Goal: Information Seeking & Learning: Check status

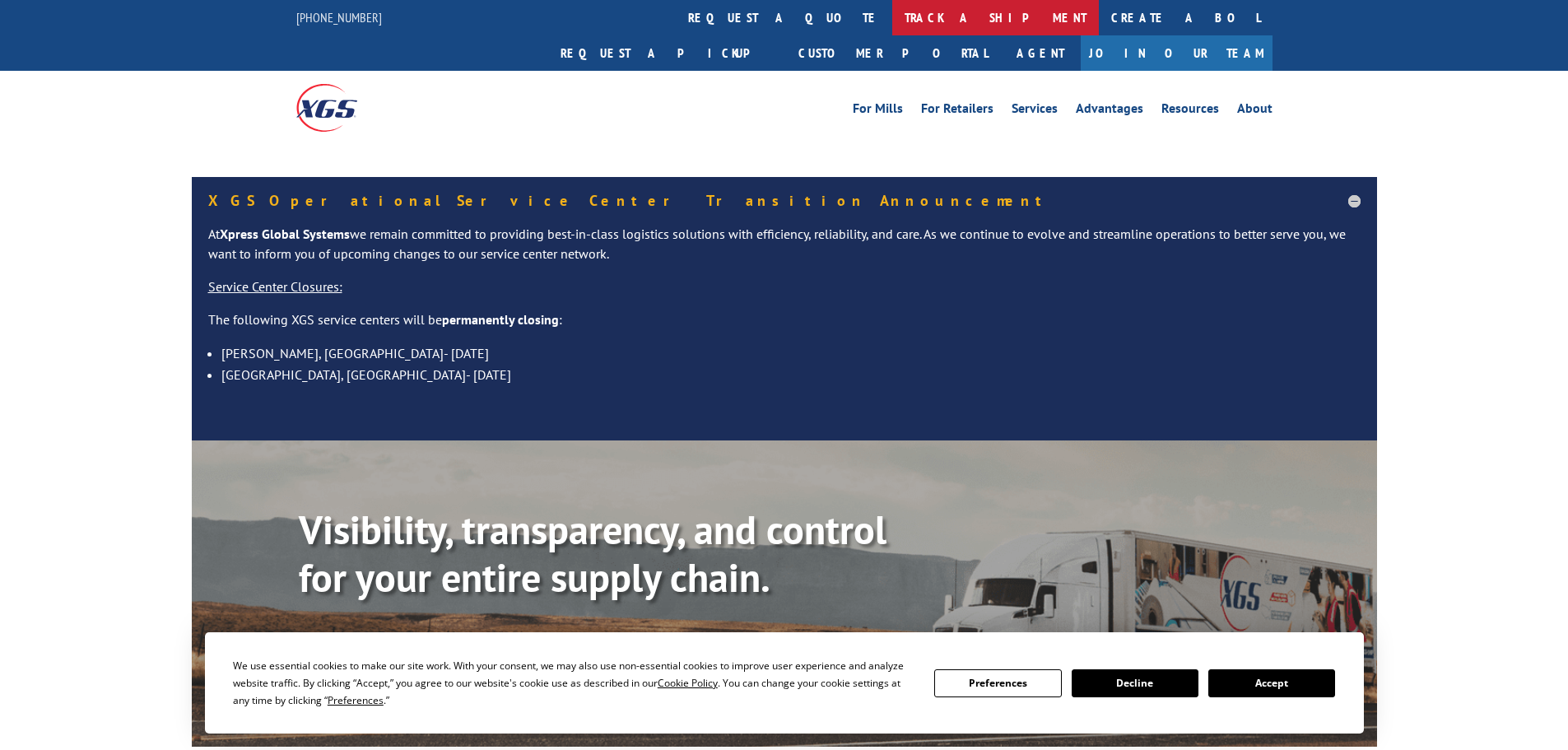
click at [892, 14] on link "track a shipment" at bounding box center [996, 18] width 207 height 35
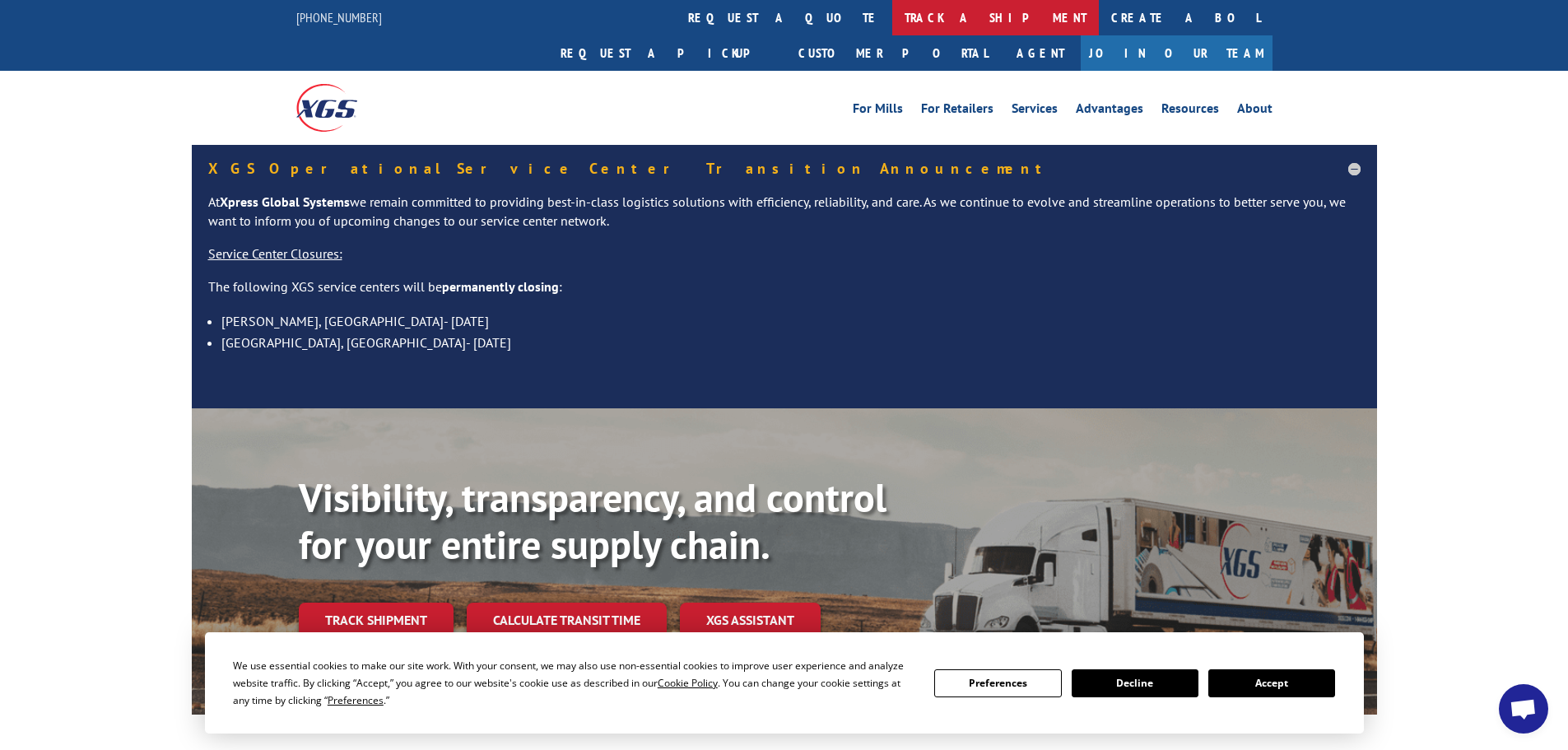
click at [892, 22] on link "track a shipment" at bounding box center [996, 18] width 207 height 35
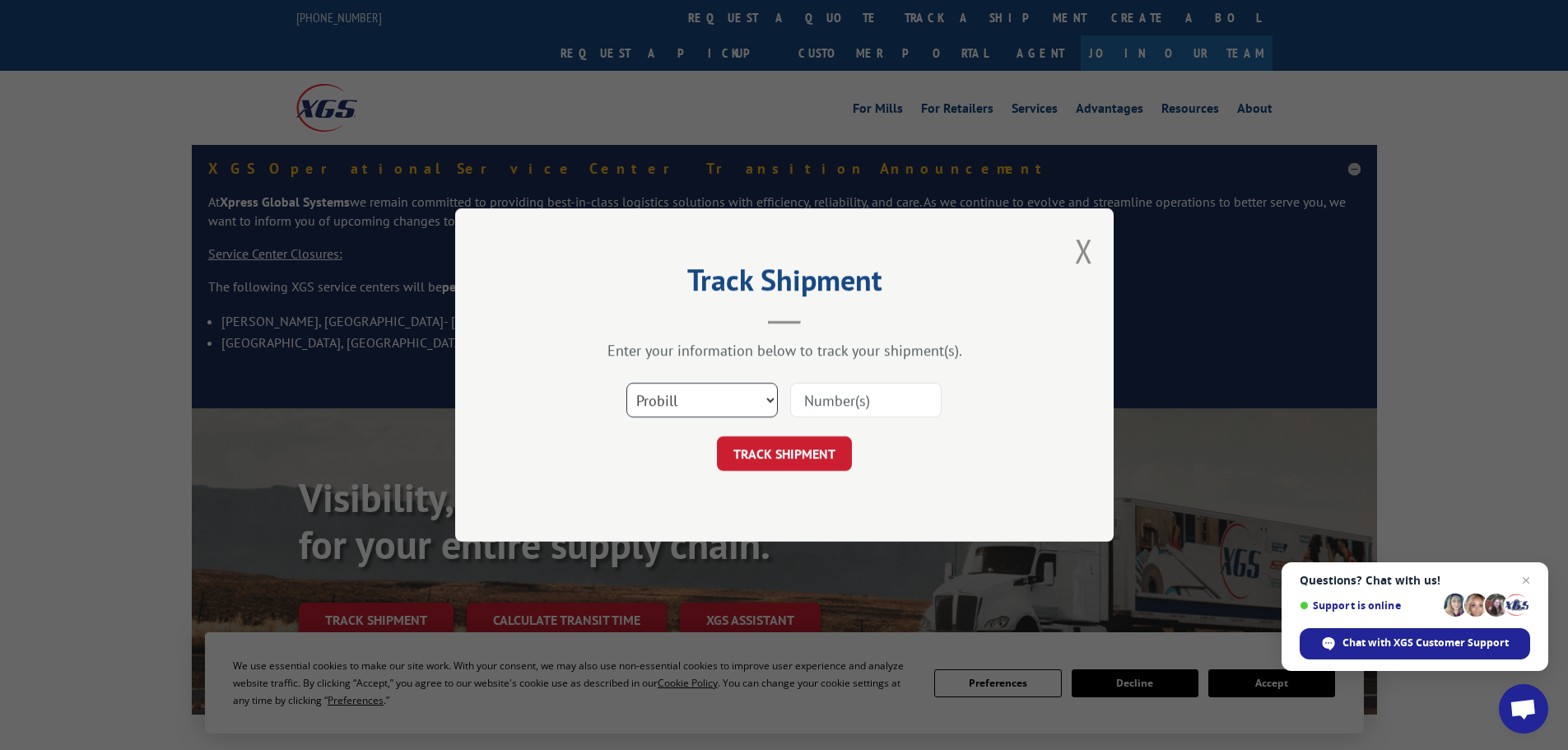
click at [678, 399] on select "Select category... Probill BOL PO" at bounding box center [702, 399] width 151 height 34
click at [627, 383] on select "Select category... Probill BOL PO" at bounding box center [702, 399] width 151 height 34
click at [799, 396] on input at bounding box center [865, 399] width 151 height 34
paste input "5990787"
type input "5990787"
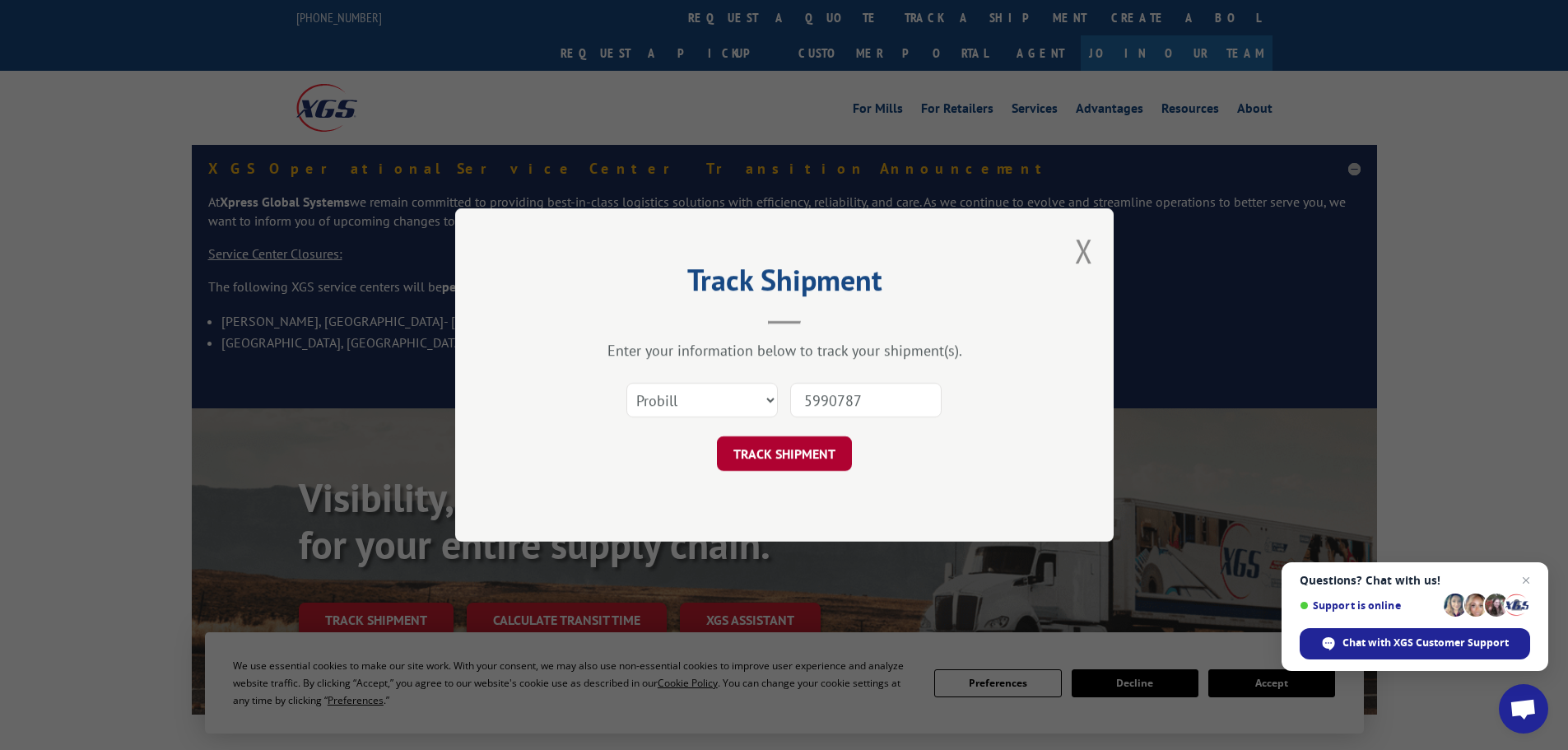
click at [805, 456] on button "TRACK SHIPMENT" at bounding box center [784, 453] width 135 height 34
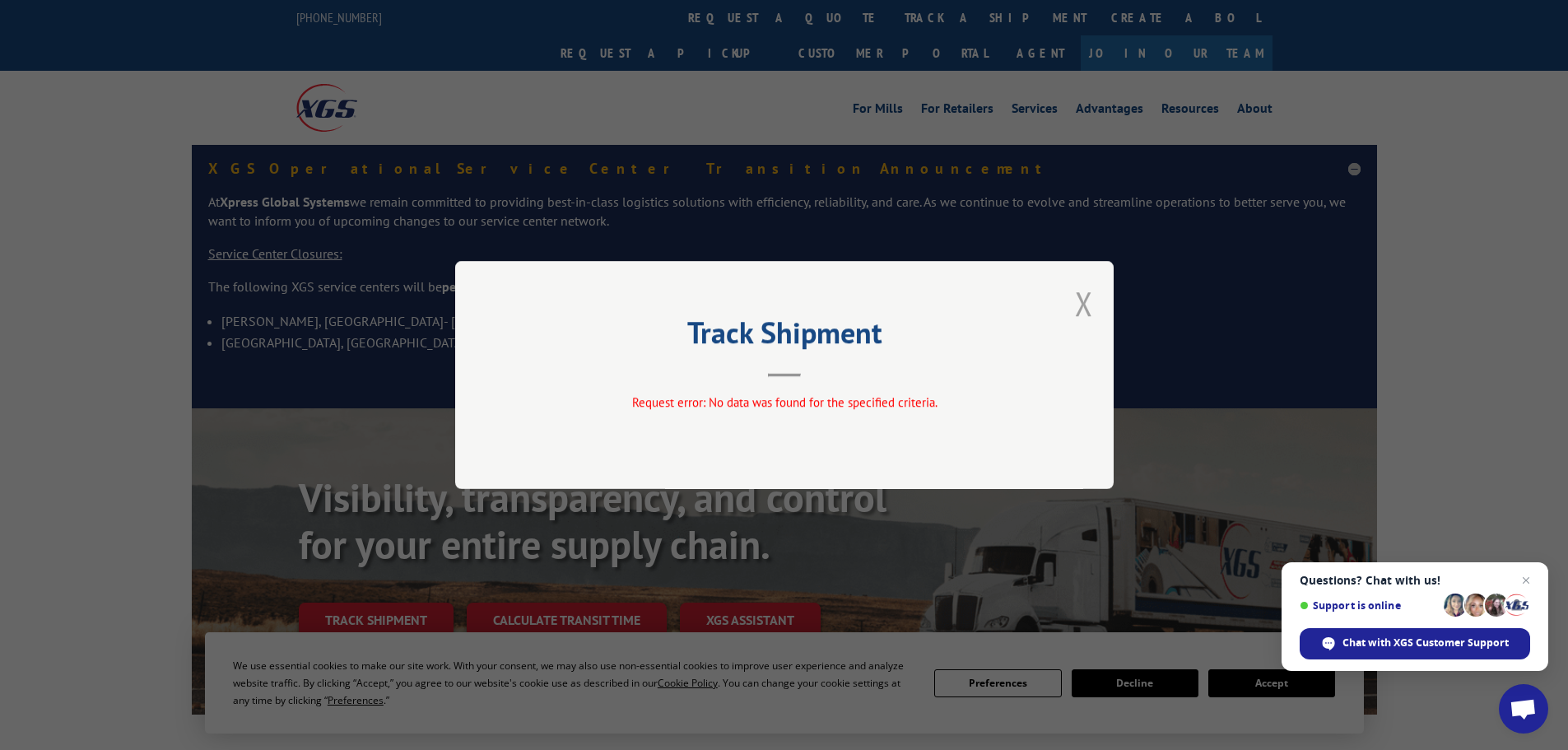
click at [1079, 302] on button "Close modal" at bounding box center [1084, 303] width 19 height 44
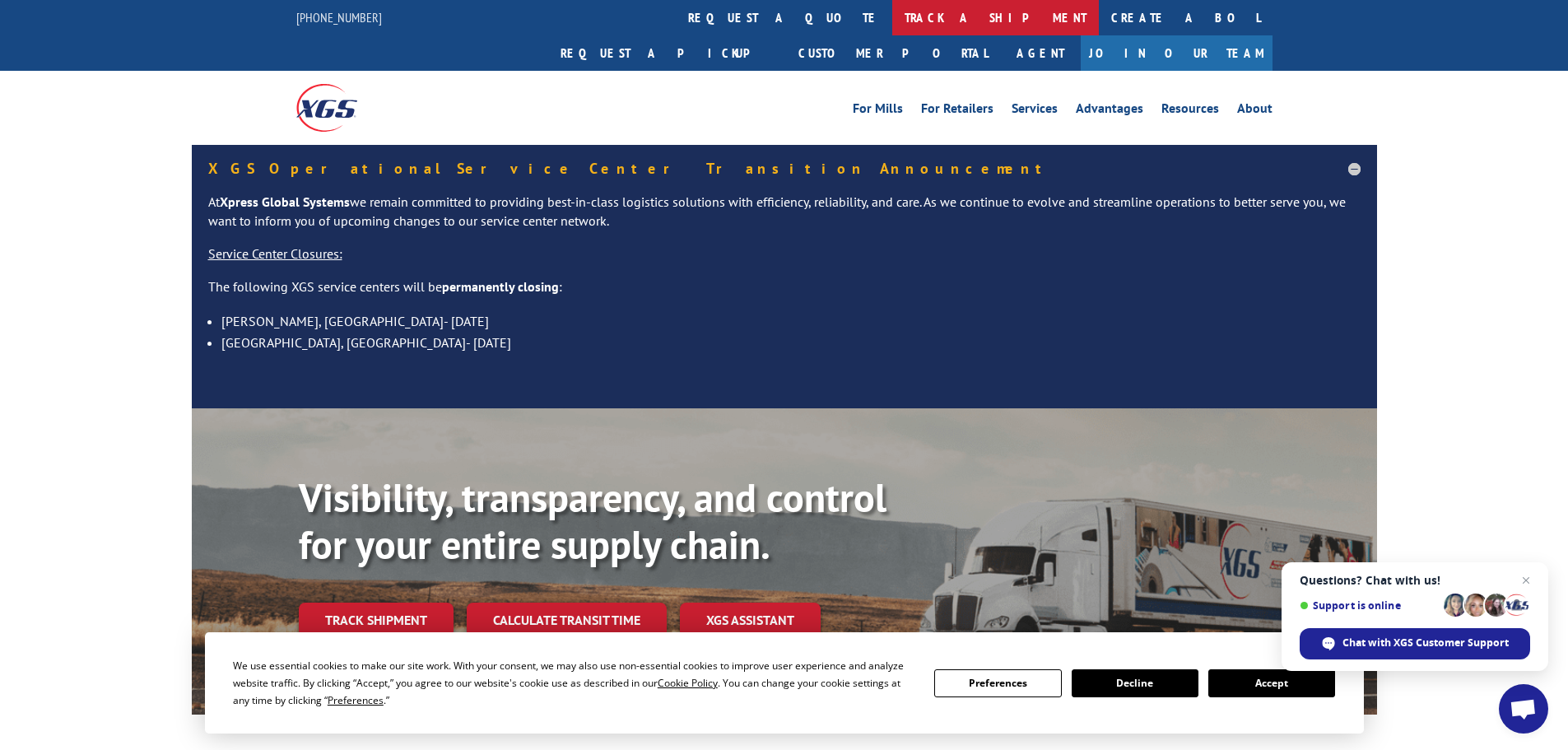
click at [892, 22] on link "track a shipment" at bounding box center [996, 18] width 207 height 35
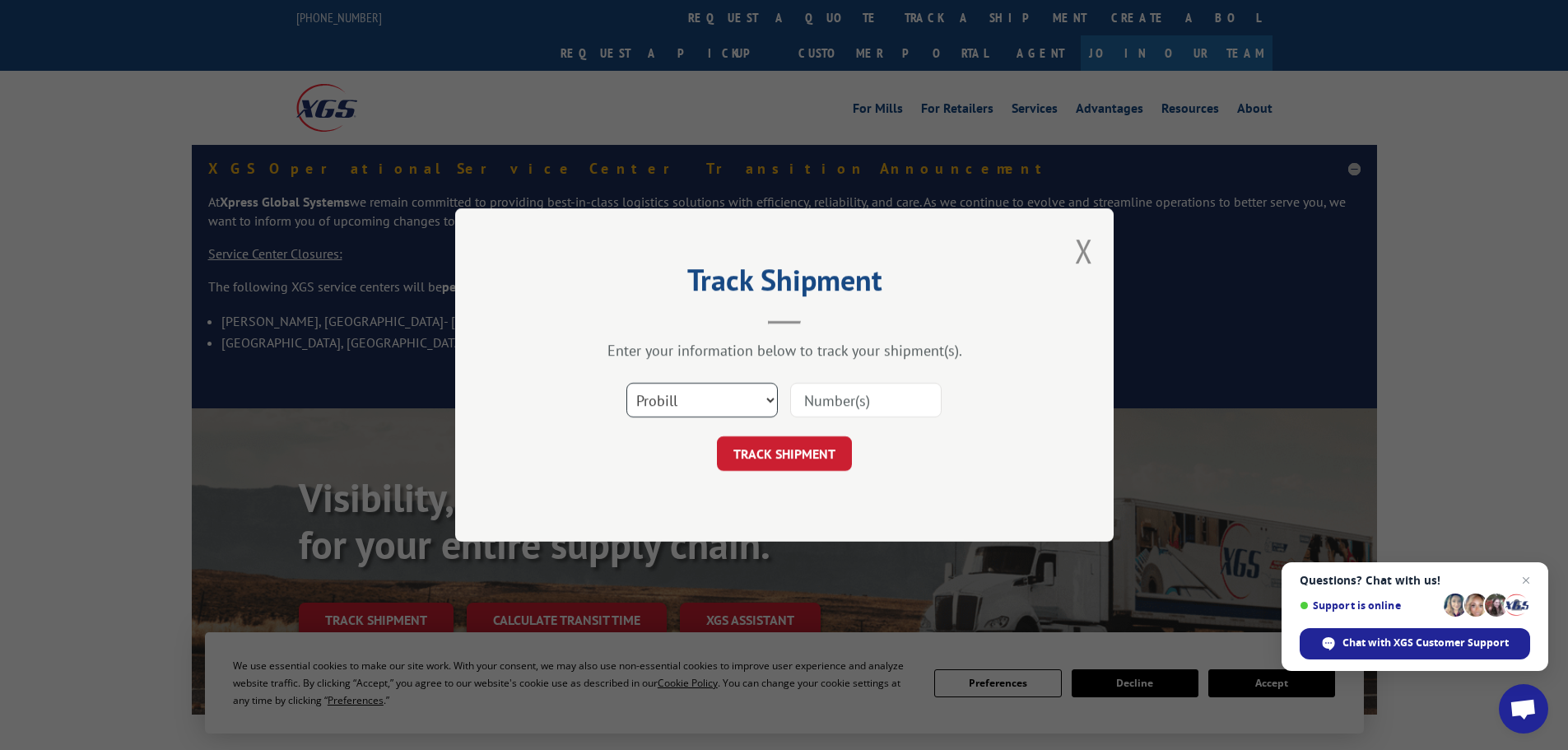
click at [711, 407] on select "Select category... Probill BOL PO" at bounding box center [702, 399] width 151 height 34
select select "bol"
click at [627, 383] on select "Select category... Probill BOL PO" at bounding box center [702, 399] width 151 height 34
click at [805, 401] on input at bounding box center [865, 399] width 151 height 34
paste input "5990787"
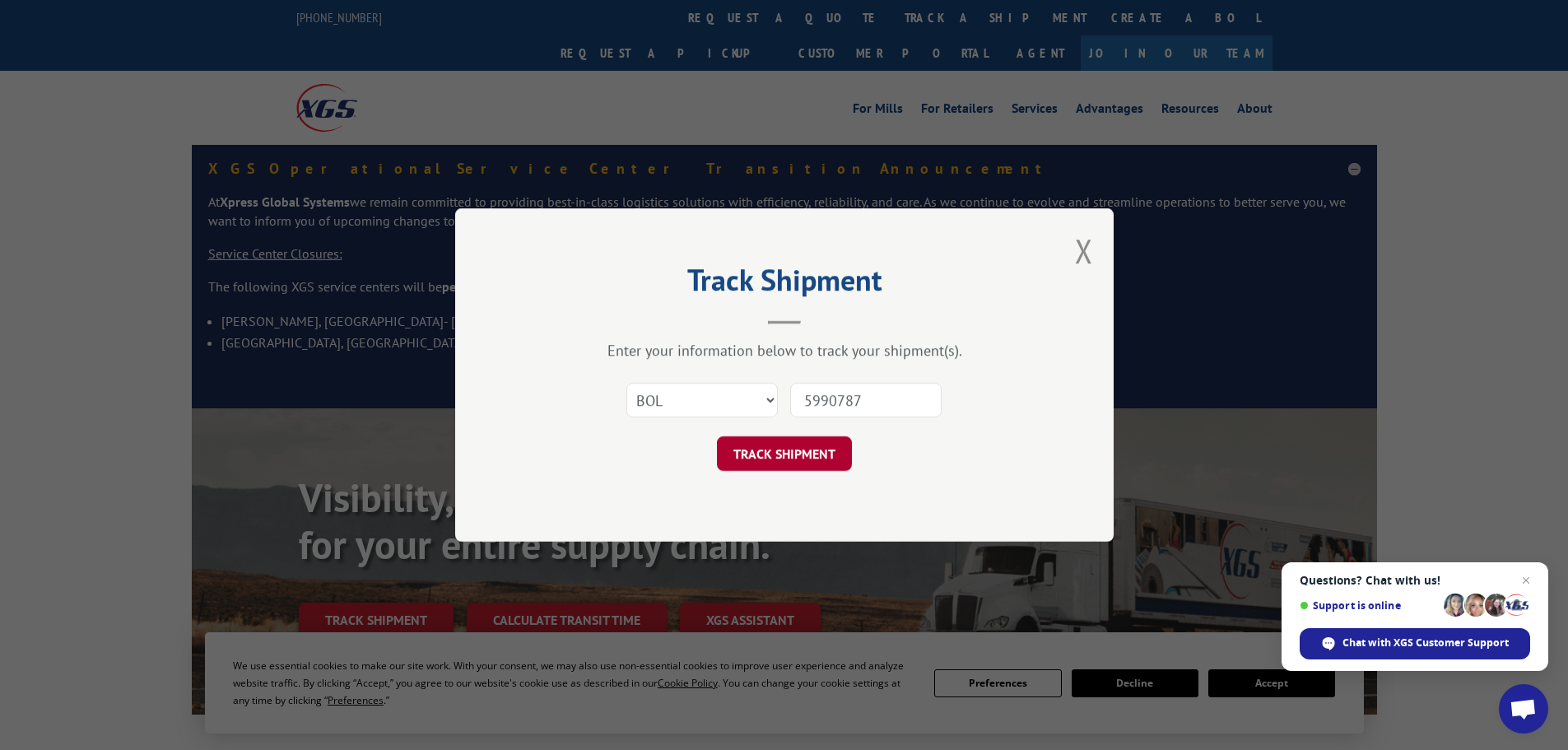
type input "5990787"
click at [784, 453] on button "TRACK SHIPMENT" at bounding box center [784, 453] width 135 height 34
